Goal: Transaction & Acquisition: Purchase product/service

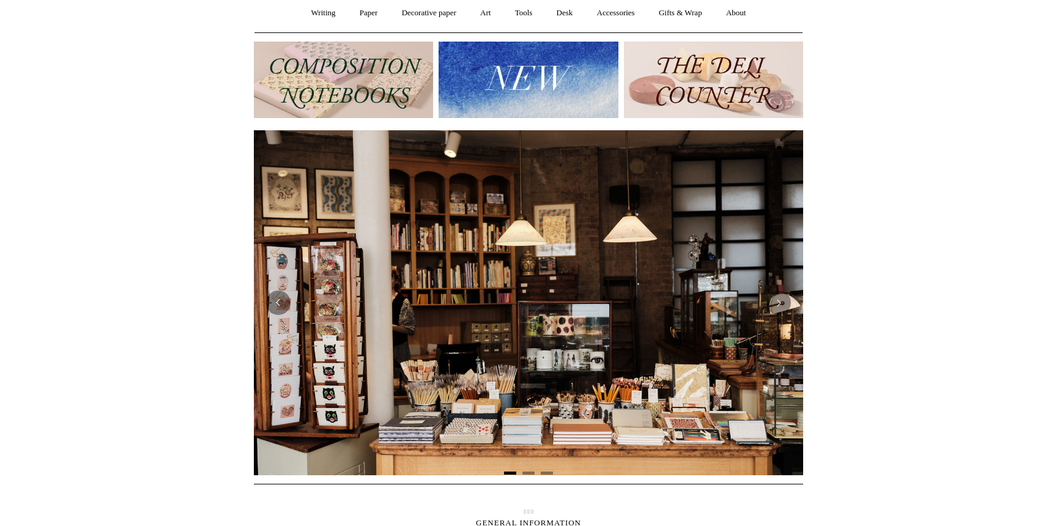
scroll to position [42, 0]
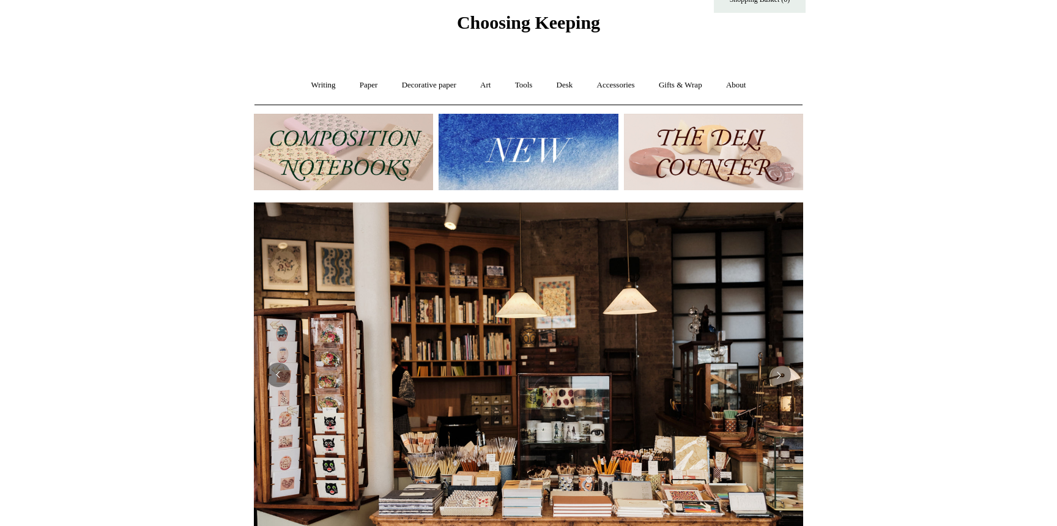
click at [717, 139] on img at bounding box center [713, 152] width 179 height 76
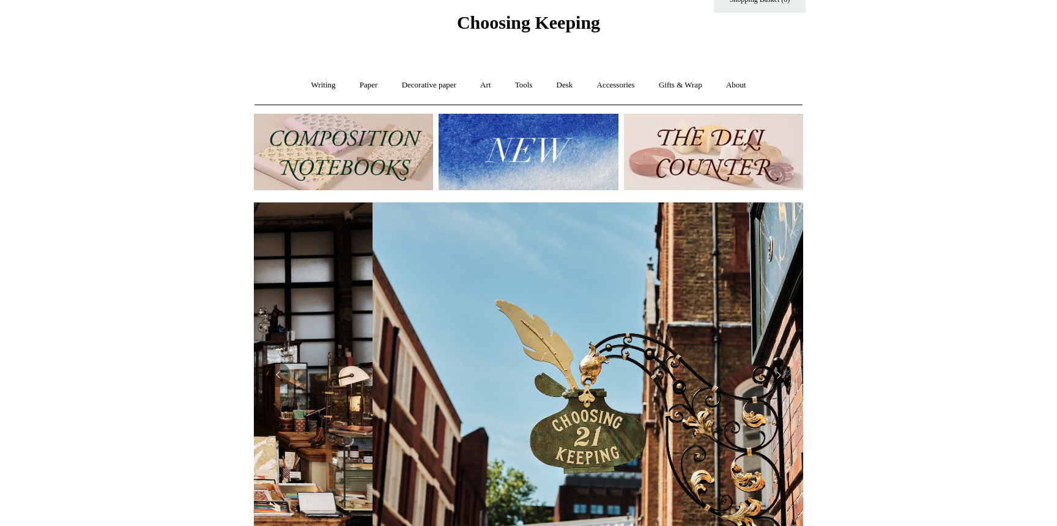
scroll to position [0, 549]
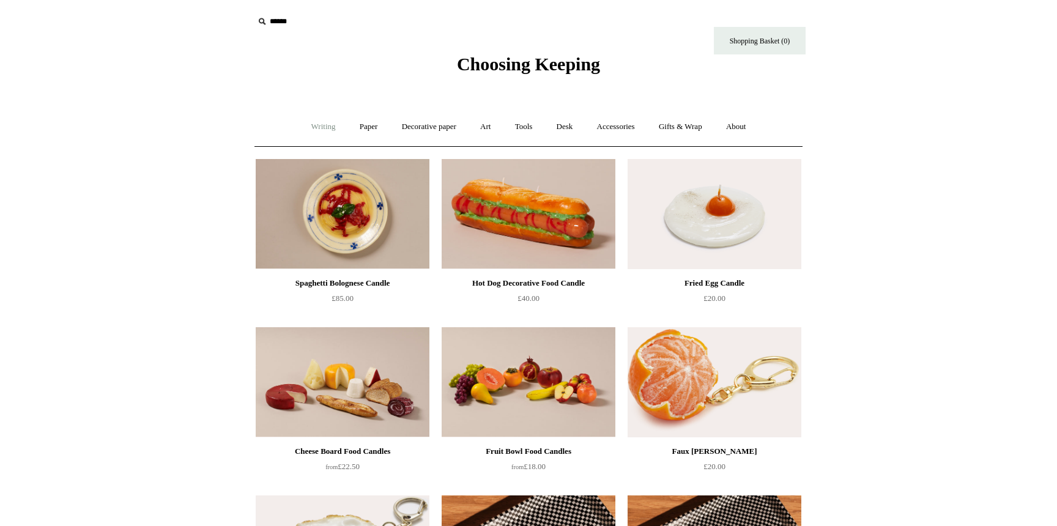
click at [313, 135] on link "Writing +" at bounding box center [323, 127] width 46 height 32
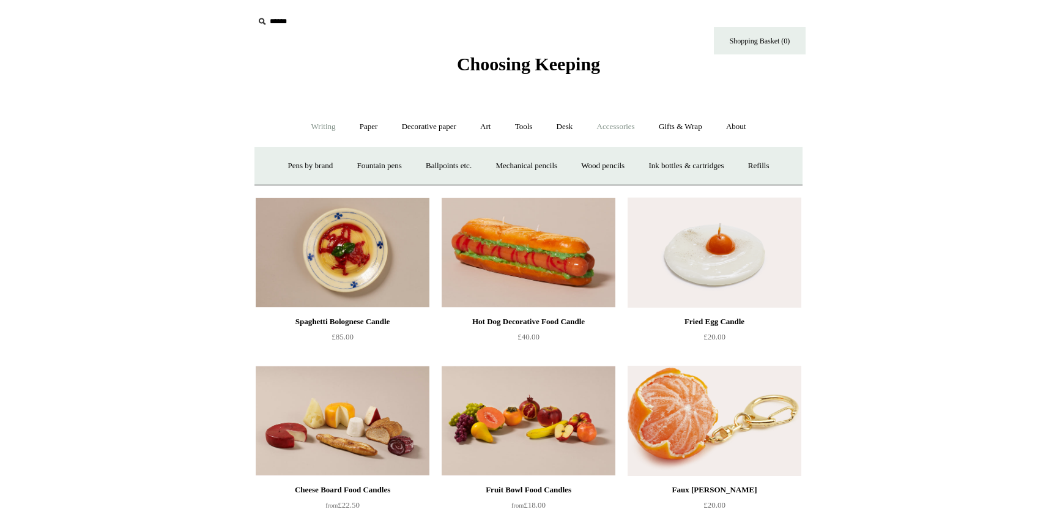
click at [627, 128] on link "Accessories +" at bounding box center [616, 127] width 60 height 32
click at [773, 165] on link "Playing Cards" at bounding box center [747, 166] width 67 height 32
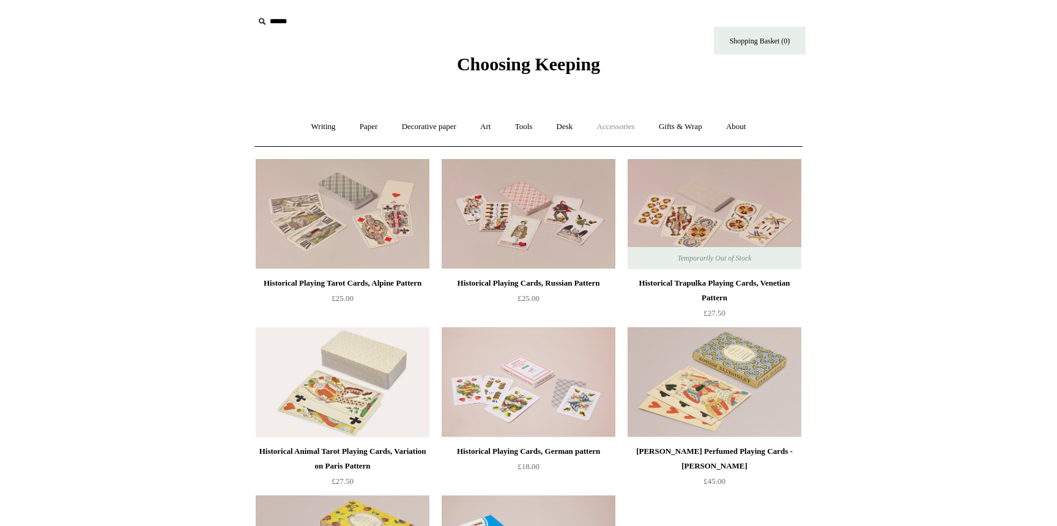
click at [611, 127] on link "Accessories +" at bounding box center [616, 127] width 60 height 32
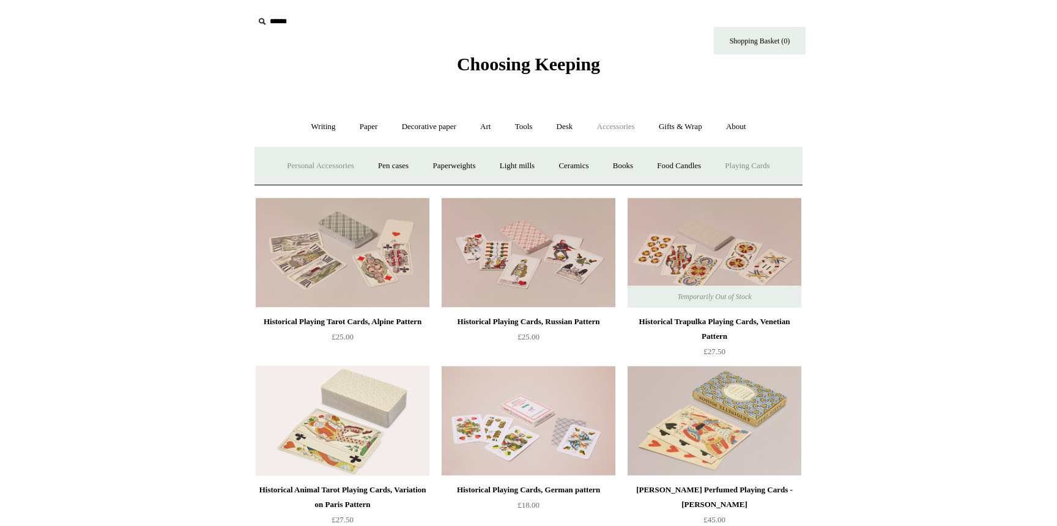
click at [294, 162] on link "Personal Accessories +" at bounding box center [320, 166] width 89 height 32
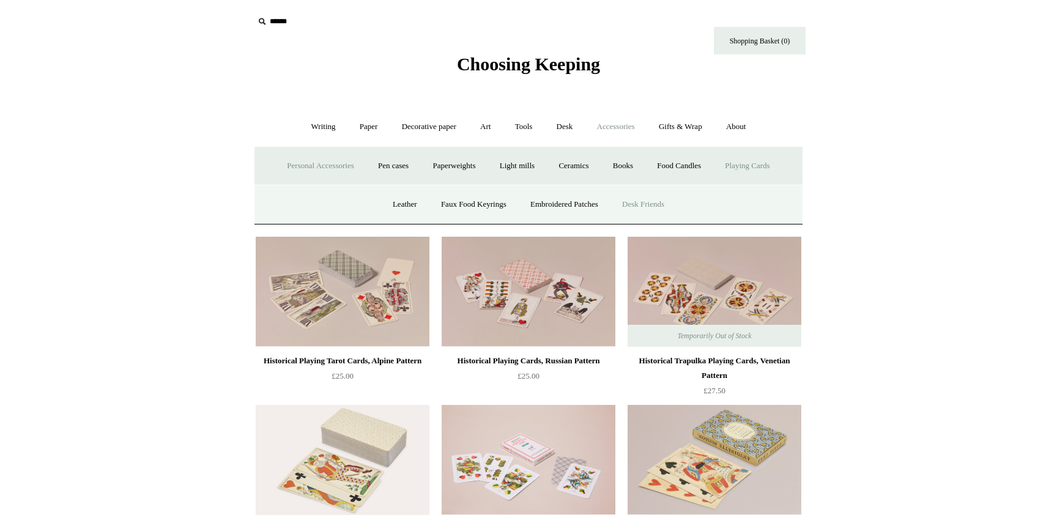
click at [644, 211] on link "Desk Friends" at bounding box center [643, 204] width 64 height 32
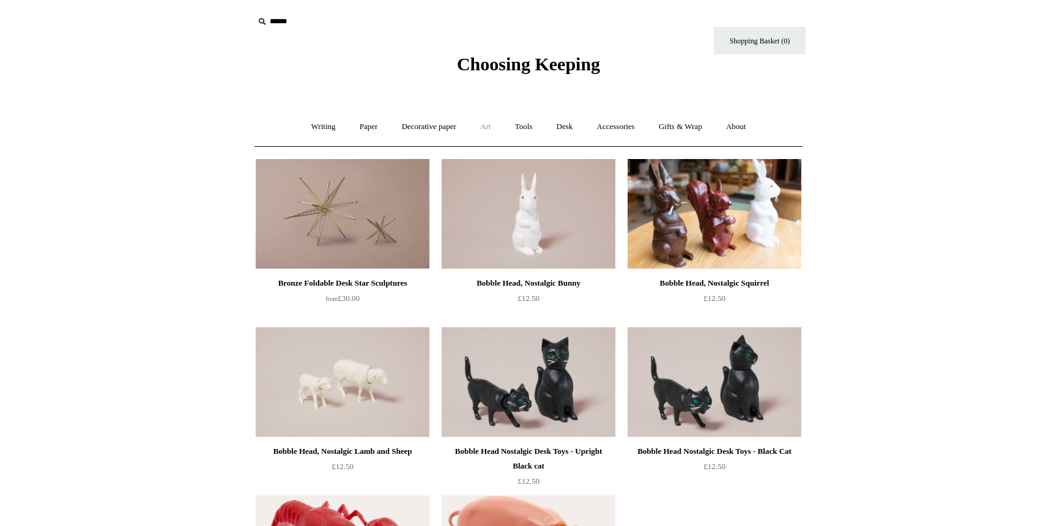
click at [477, 129] on link "Art +" at bounding box center [485, 127] width 32 height 32
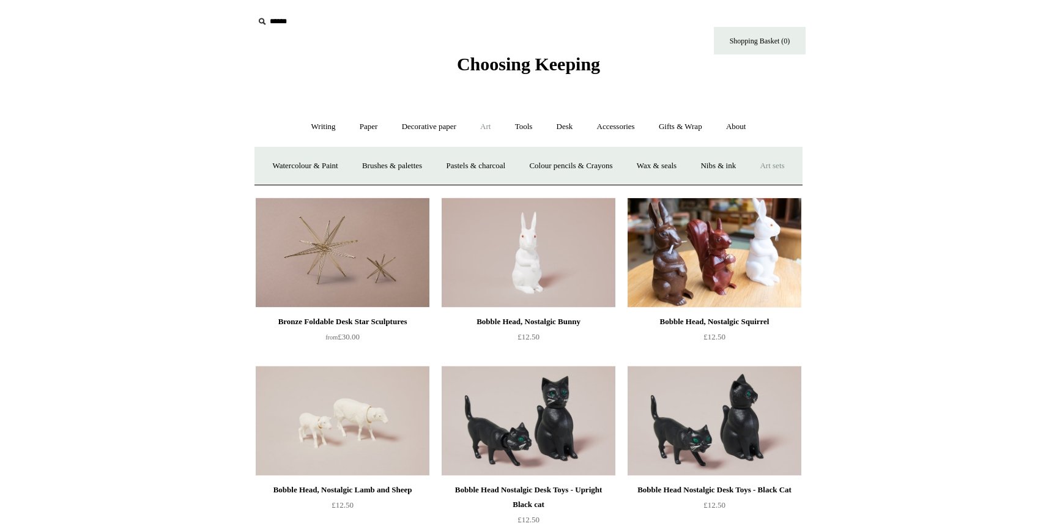
click at [749, 182] on link "Art sets" at bounding box center [772, 166] width 46 height 32
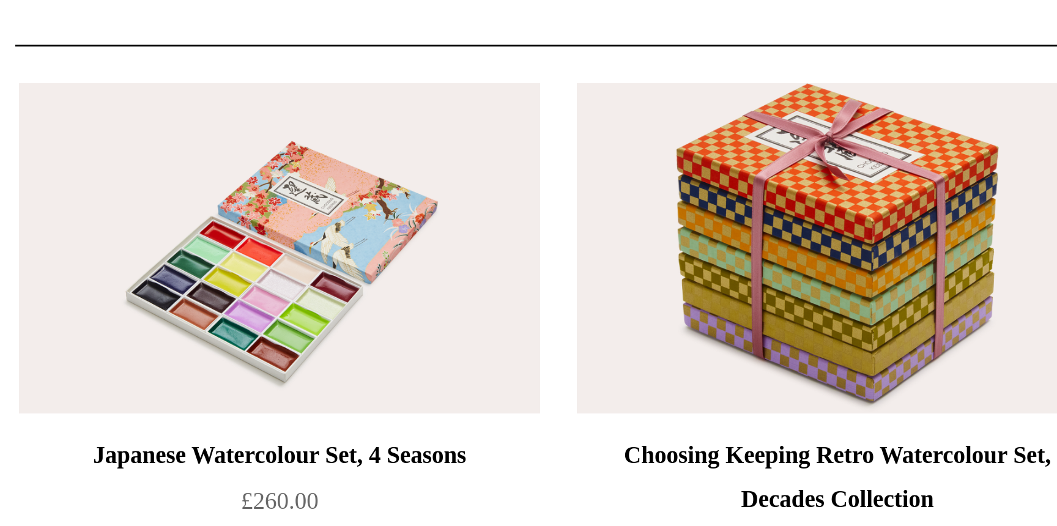
click at [374, 196] on img at bounding box center [343, 214] width 174 height 110
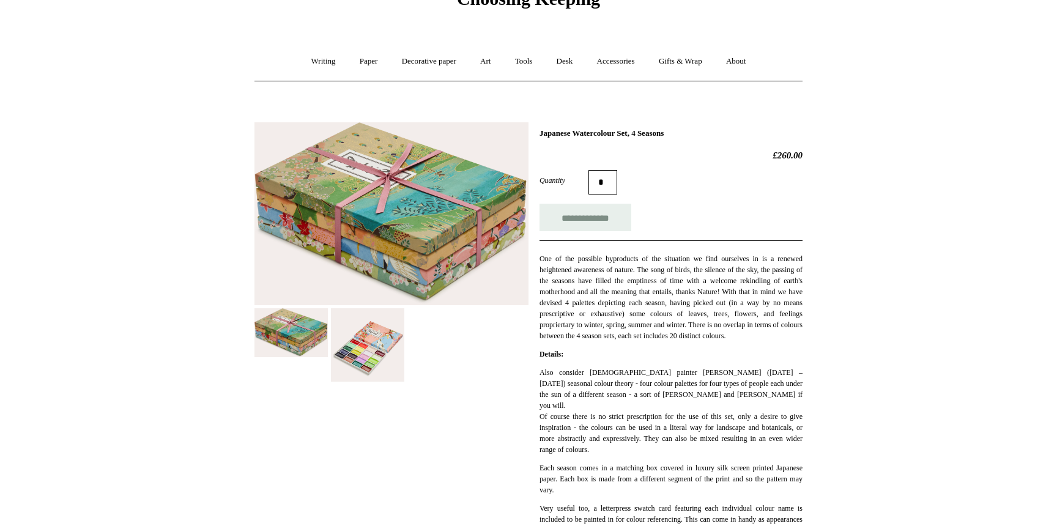
scroll to position [89, 0]
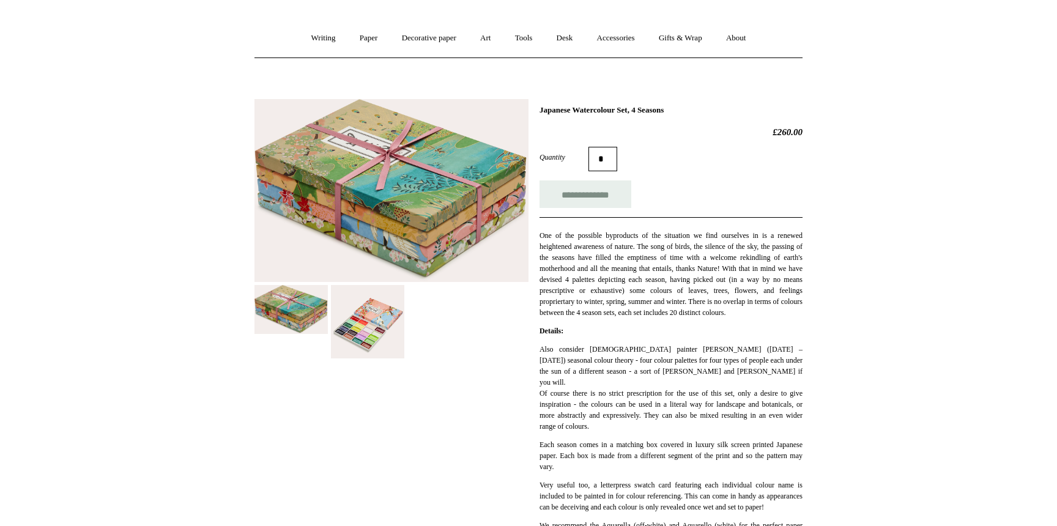
click at [351, 315] on img at bounding box center [367, 321] width 73 height 73
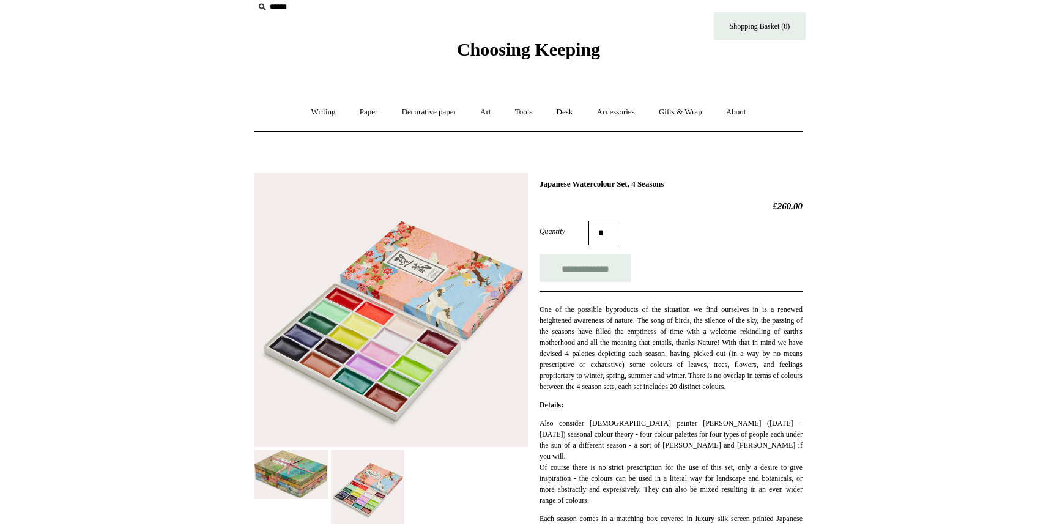
scroll to position [0, 0]
